Goal: Information Seeking & Learning: Learn about a topic

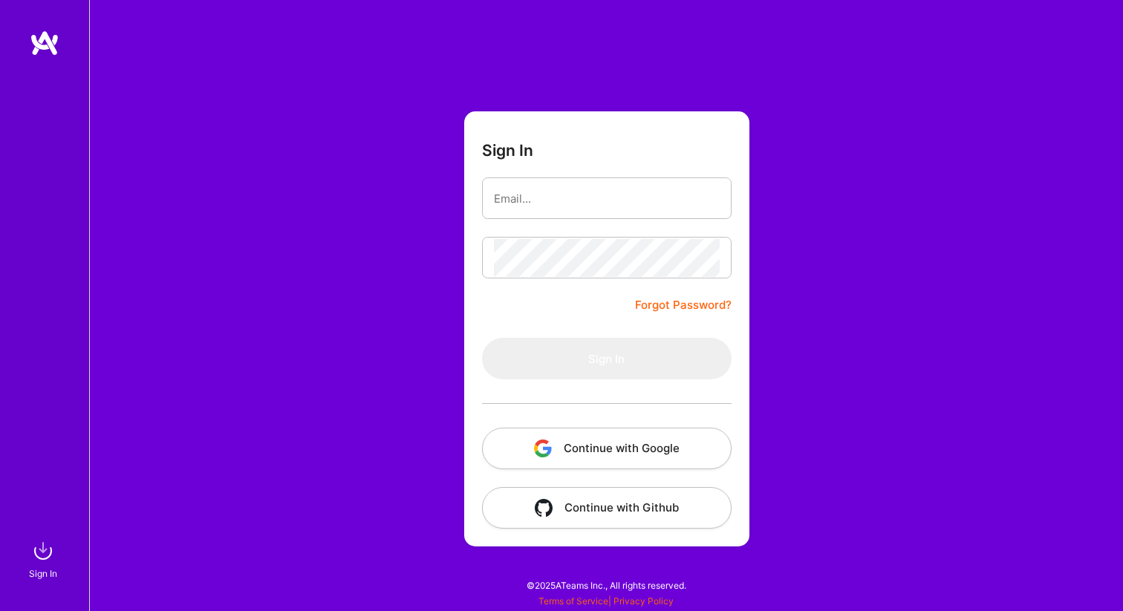
click at [598, 448] on button "Continue with Google" at bounding box center [606, 449] width 249 height 42
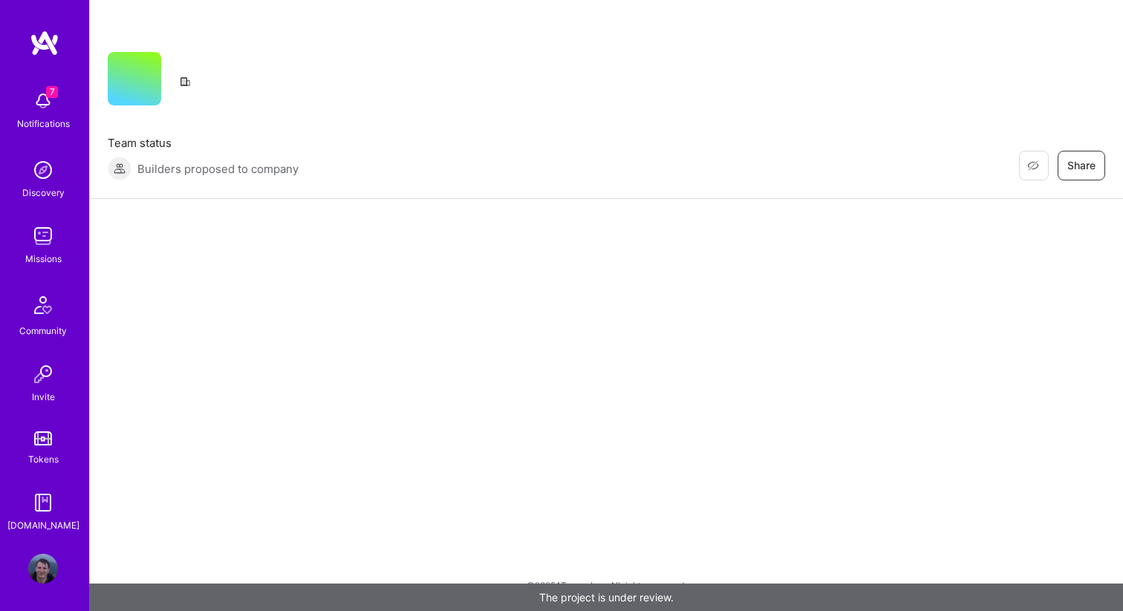
click at [46, 98] on img at bounding box center [43, 101] width 30 height 30
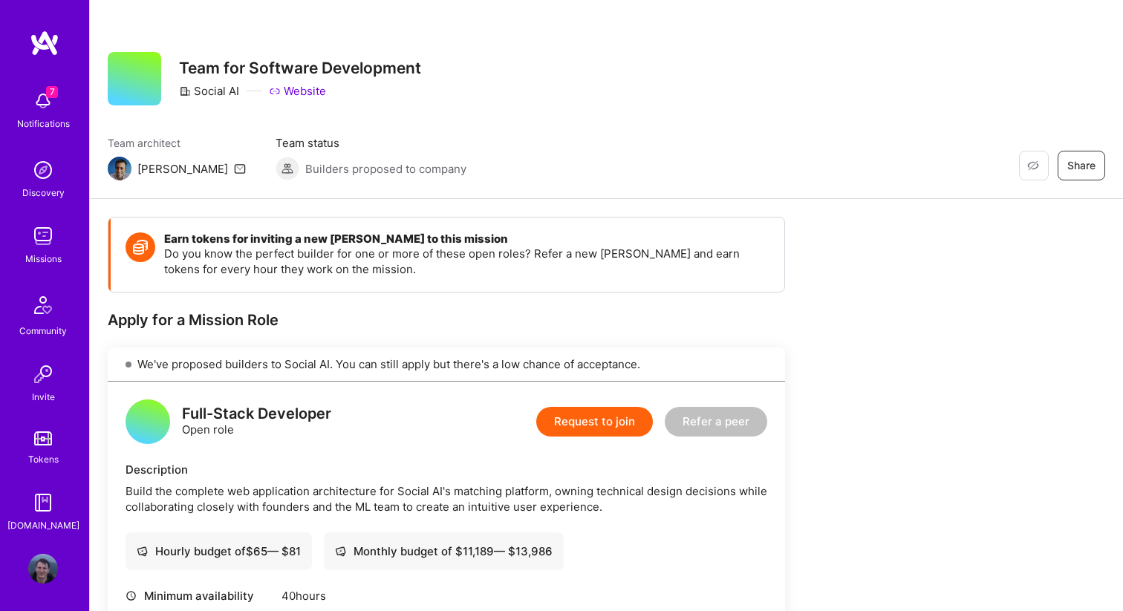
click at [42, 51] on img at bounding box center [45, 43] width 30 height 27
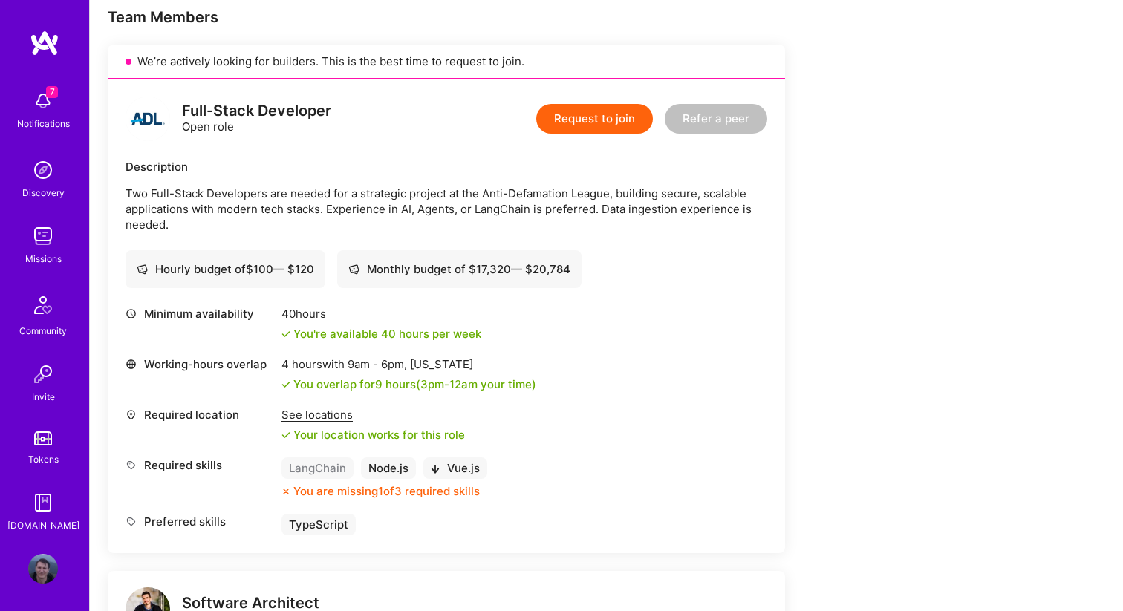
scroll to position [300, 0]
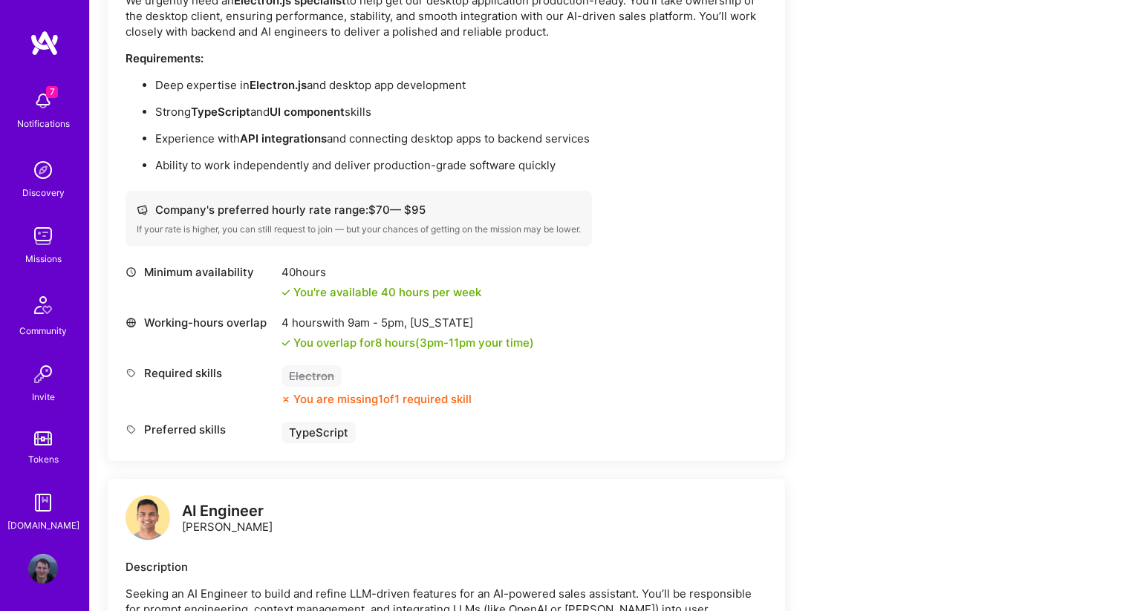
scroll to position [910, 0]
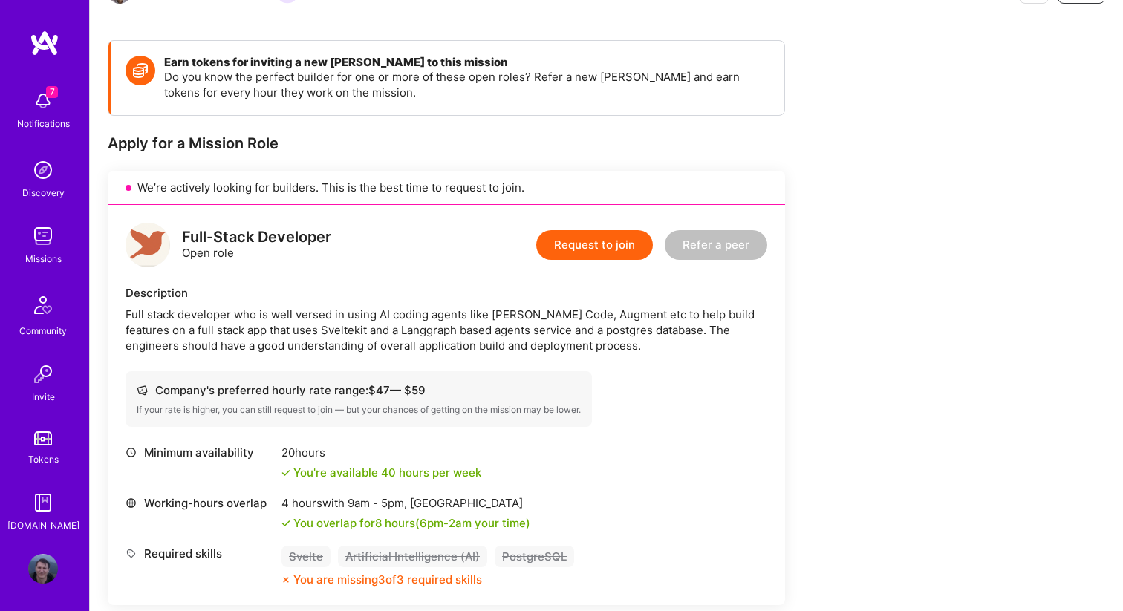
scroll to position [141, 0]
